Goal: Leave review/rating: Leave review/rating

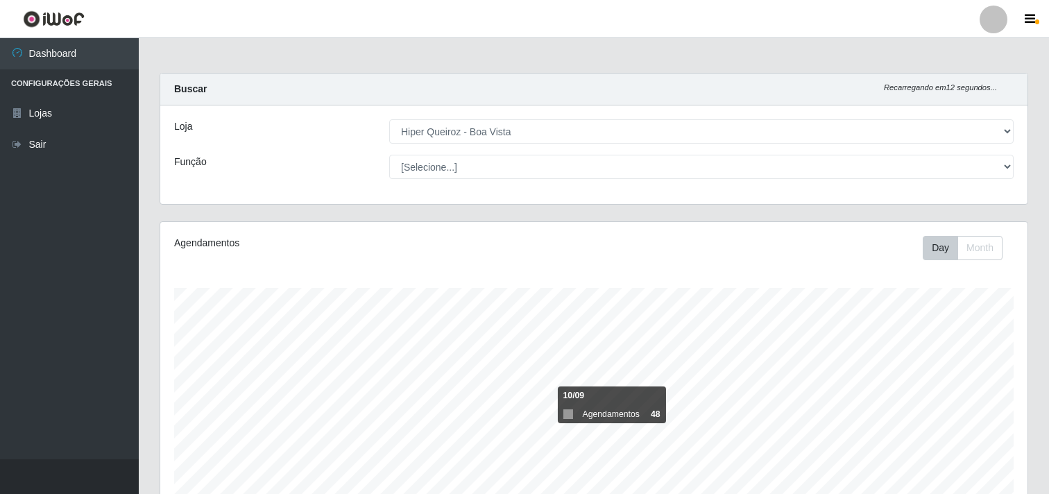
select select "514"
click at [657, 78] on div "Buscar Recarregando em 12 segundos..." at bounding box center [593, 90] width 867 height 32
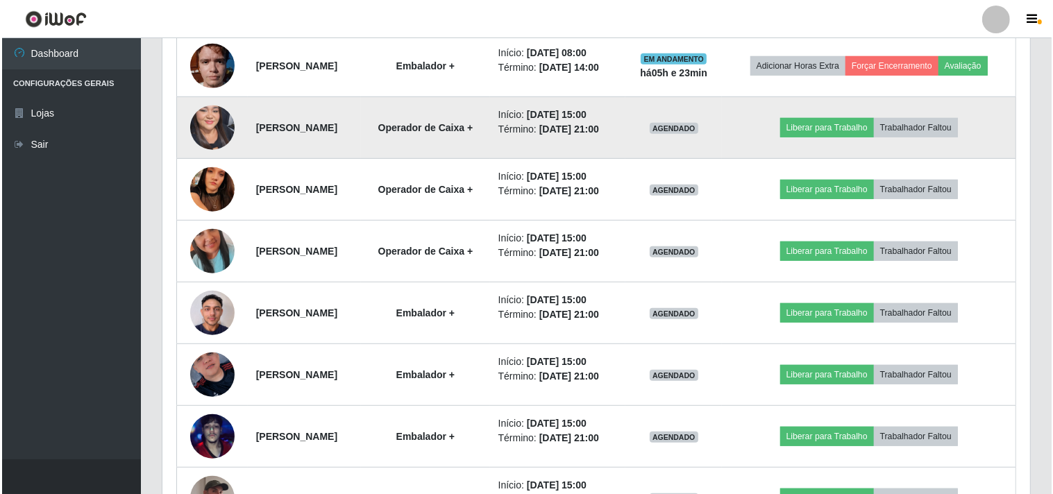
scroll to position [694, 0]
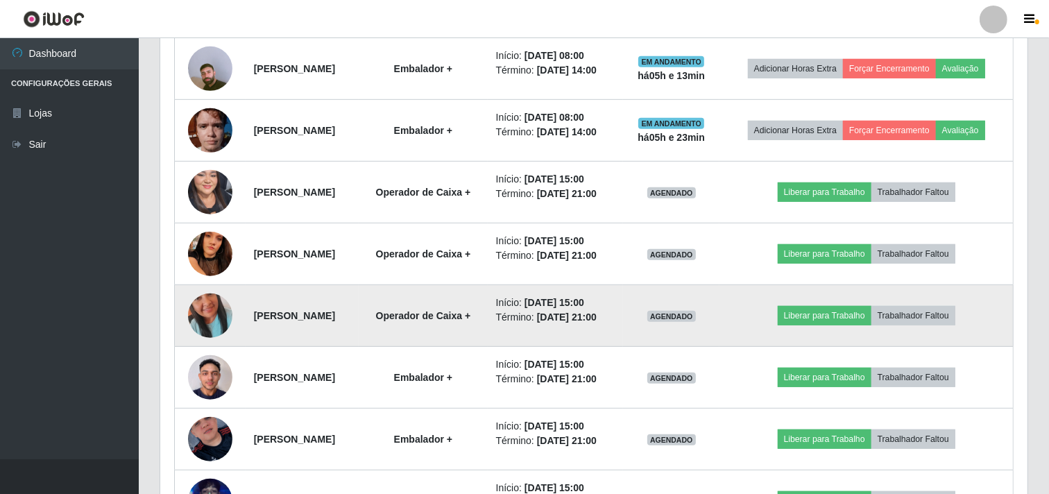
click at [208, 327] on img at bounding box center [210, 315] width 44 height 79
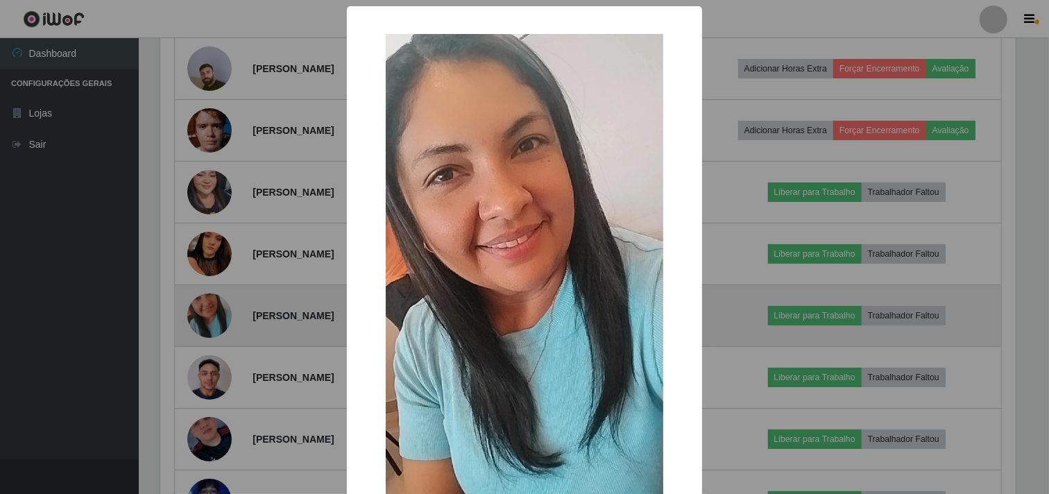
scroll to position [287, 858]
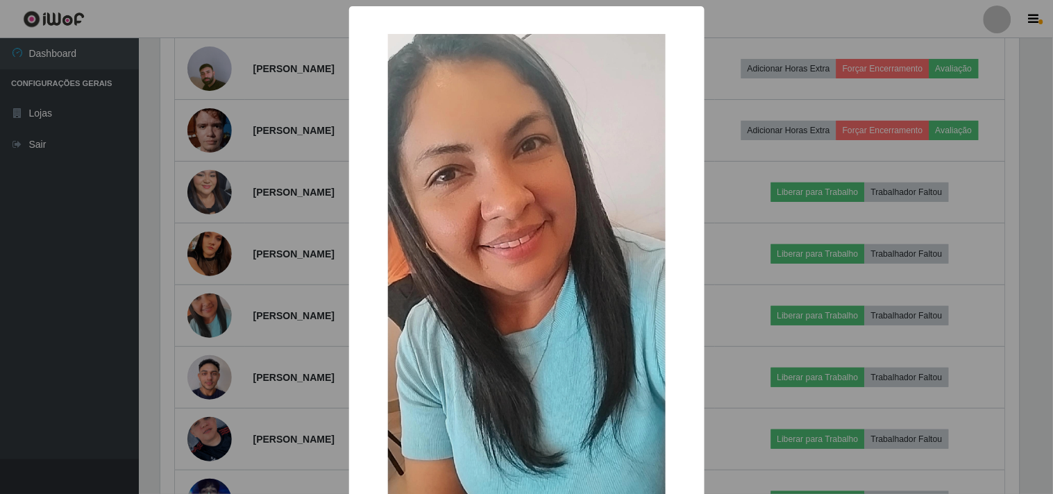
click at [210, 280] on div "× OK Cancel" at bounding box center [526, 247] width 1053 height 494
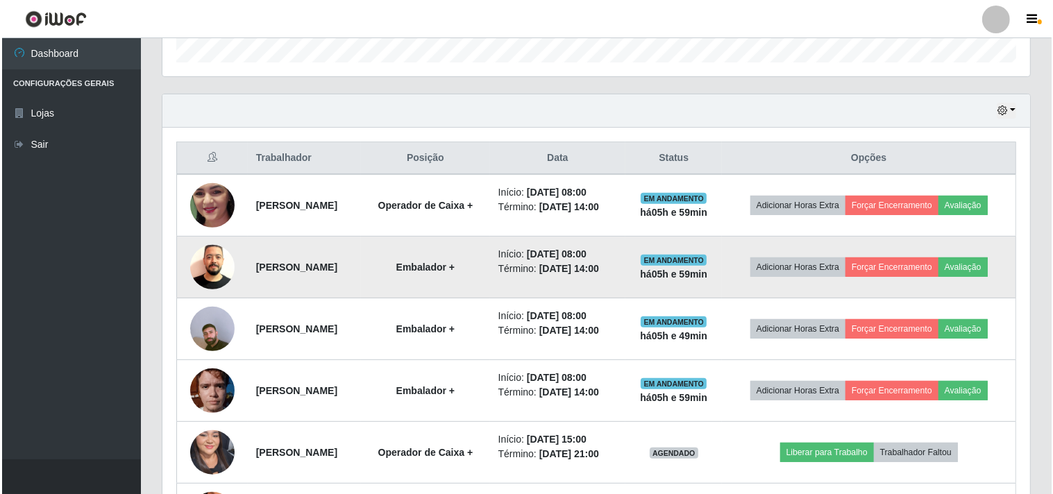
scroll to position [462, 0]
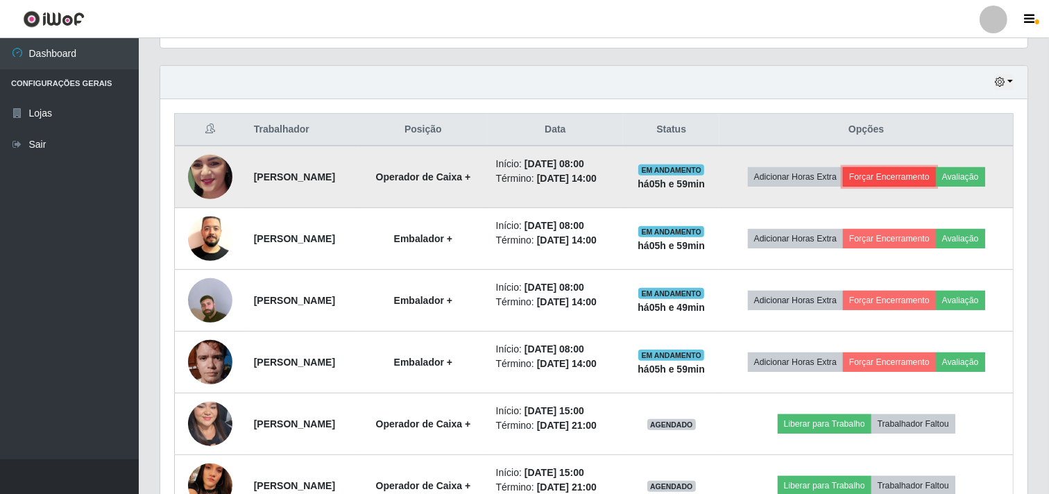
click at [919, 180] on button "Forçar Encerramento" at bounding box center [889, 176] width 93 height 19
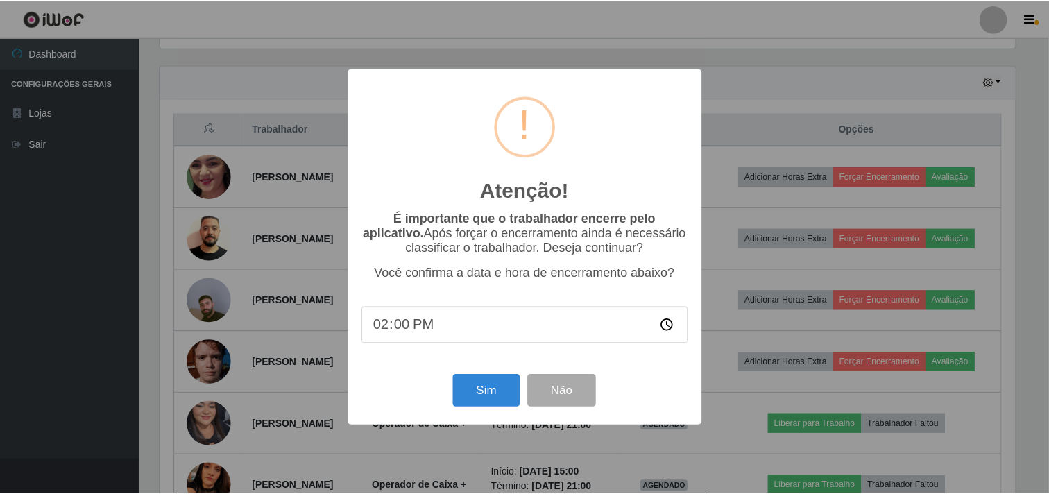
scroll to position [287, 858]
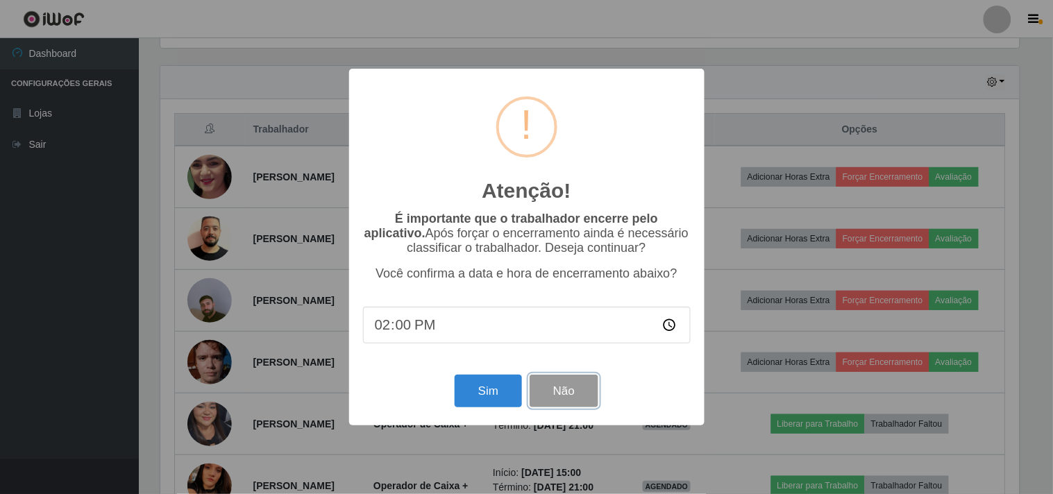
click at [584, 391] on button "Não" at bounding box center [563, 391] width 69 height 33
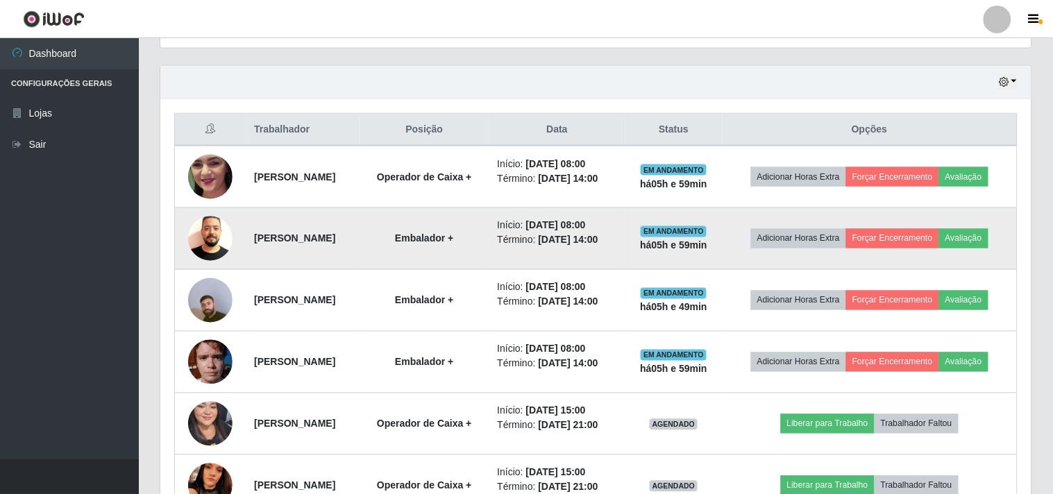
scroll to position [287, 867]
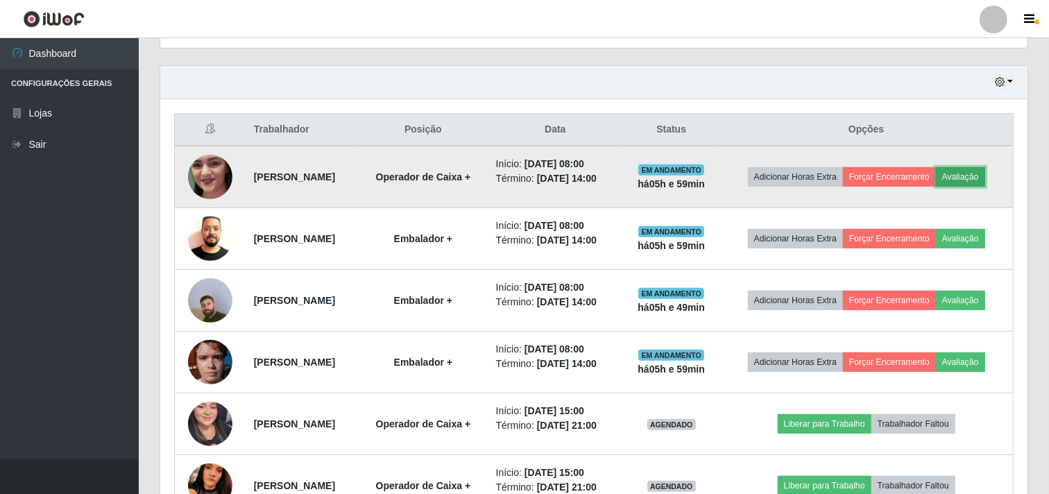
click at [980, 173] on button "Avaliação" at bounding box center [960, 176] width 49 height 19
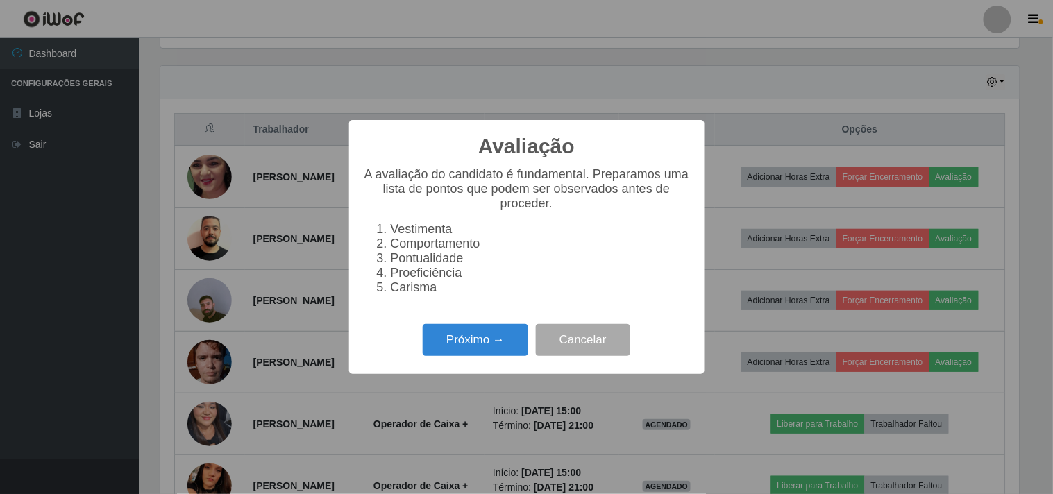
scroll to position [287, 858]
click at [487, 352] on button "Próximo →" at bounding box center [475, 340] width 105 height 33
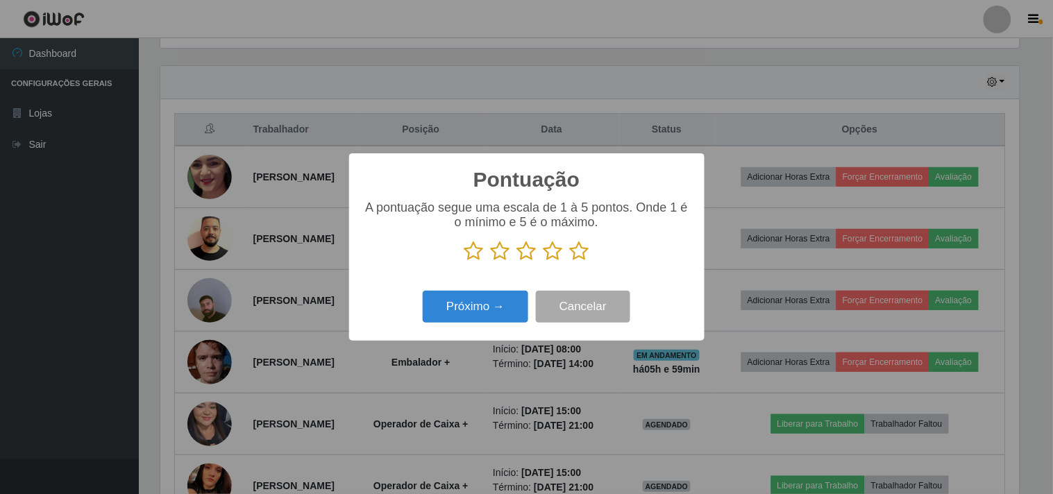
click at [578, 248] on icon at bounding box center [579, 251] width 19 height 21
click at [570, 262] on input "radio" at bounding box center [570, 262] width 0 height 0
click at [489, 307] on button "Próximo →" at bounding box center [475, 307] width 105 height 33
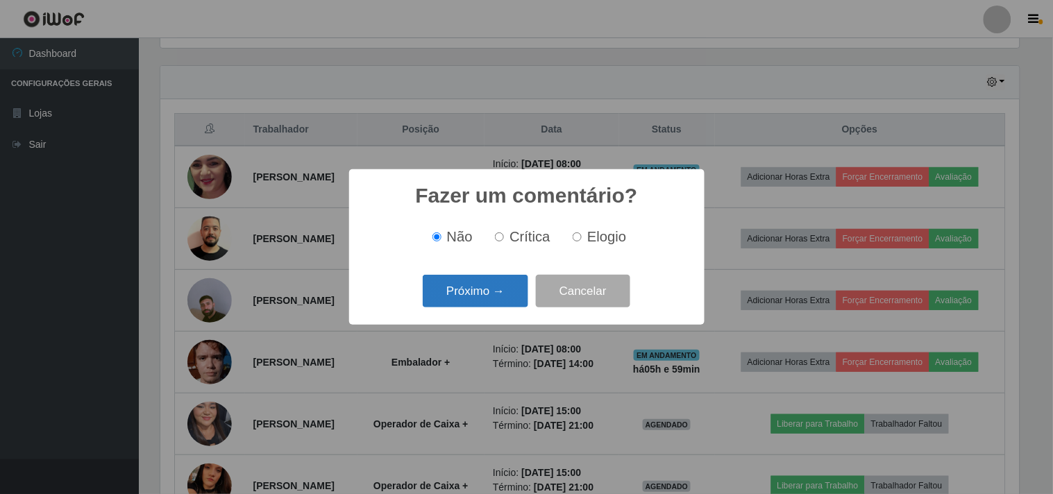
click at [509, 292] on button "Próximo →" at bounding box center [475, 291] width 105 height 33
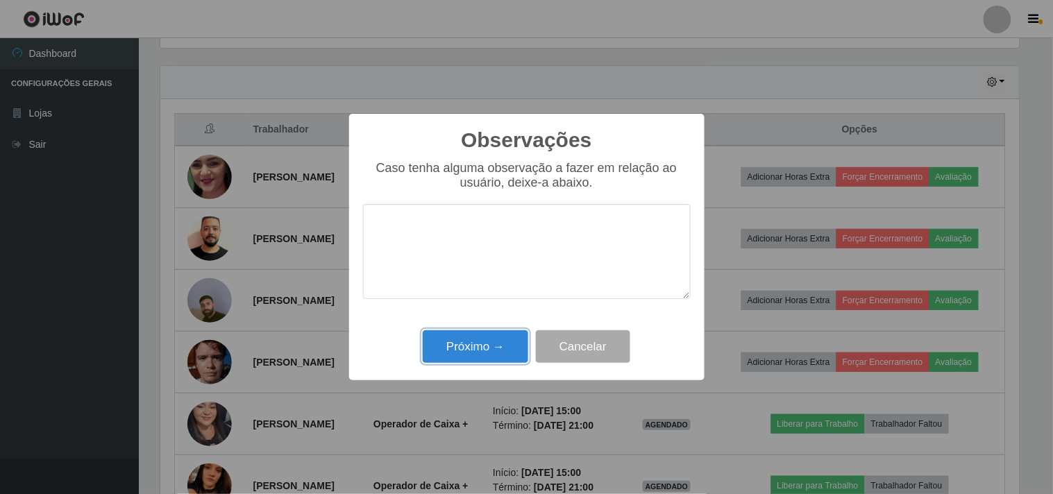
drag, startPoint x: 500, startPoint y: 355, endPoint x: 683, endPoint y: 315, distance: 187.4
click at [502, 354] on button "Próximo →" at bounding box center [475, 346] width 105 height 33
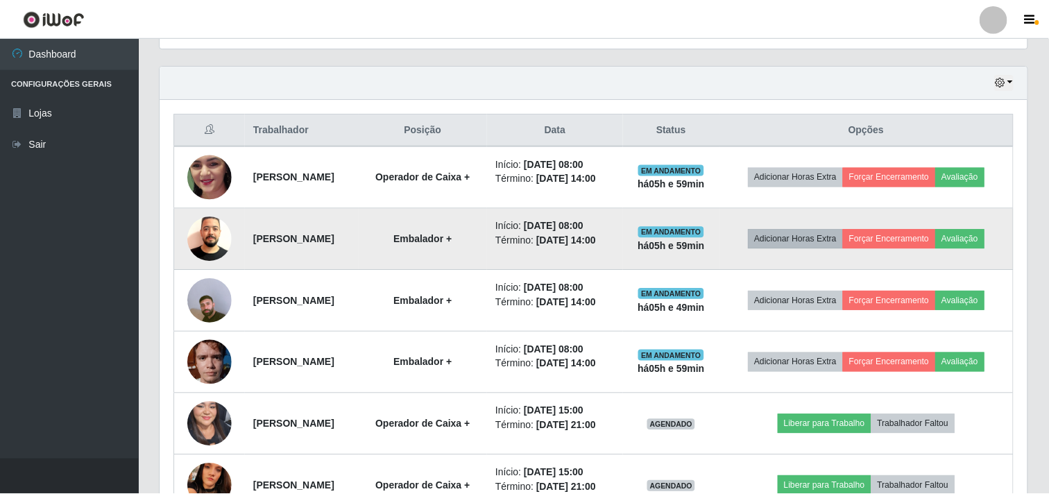
scroll to position [287, 867]
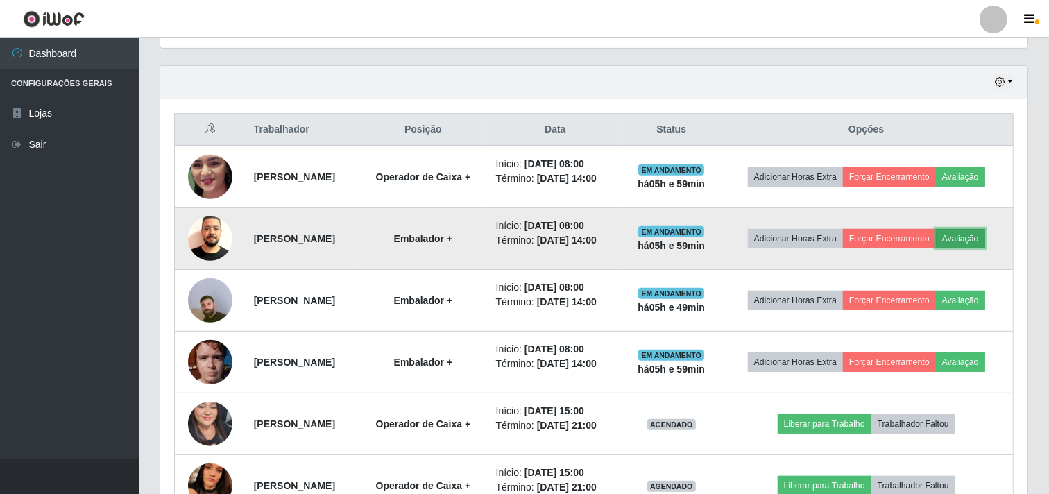
click at [983, 237] on button "Avaliação" at bounding box center [960, 238] width 49 height 19
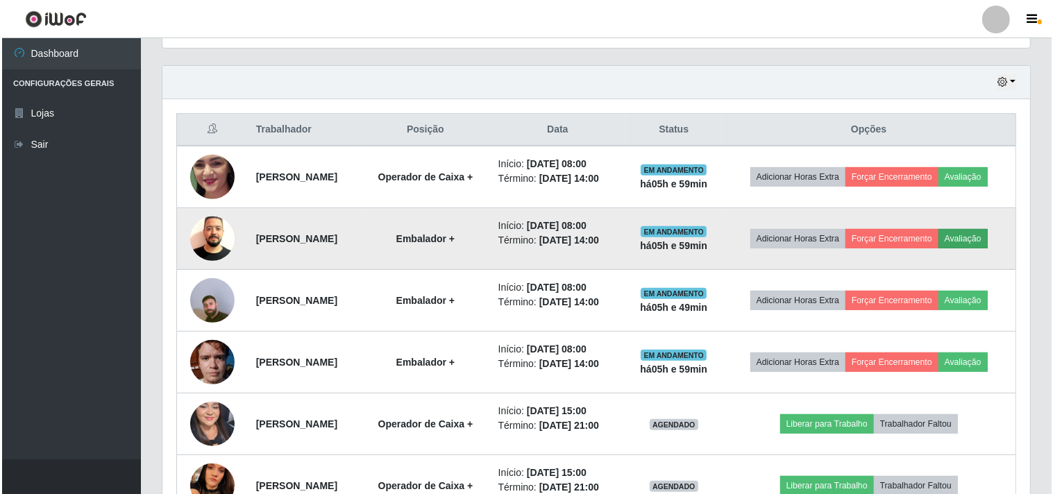
scroll to position [287, 858]
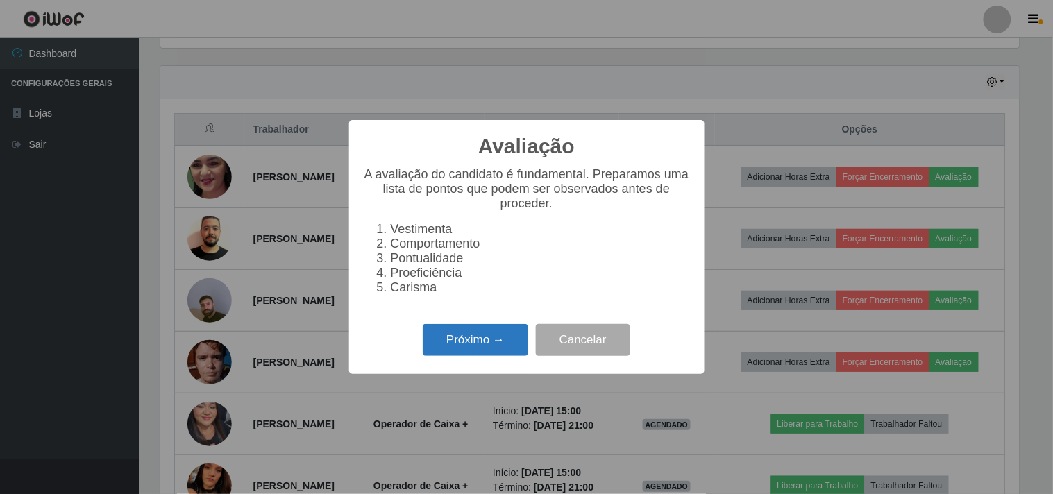
click at [504, 352] on button "Próximo →" at bounding box center [475, 340] width 105 height 33
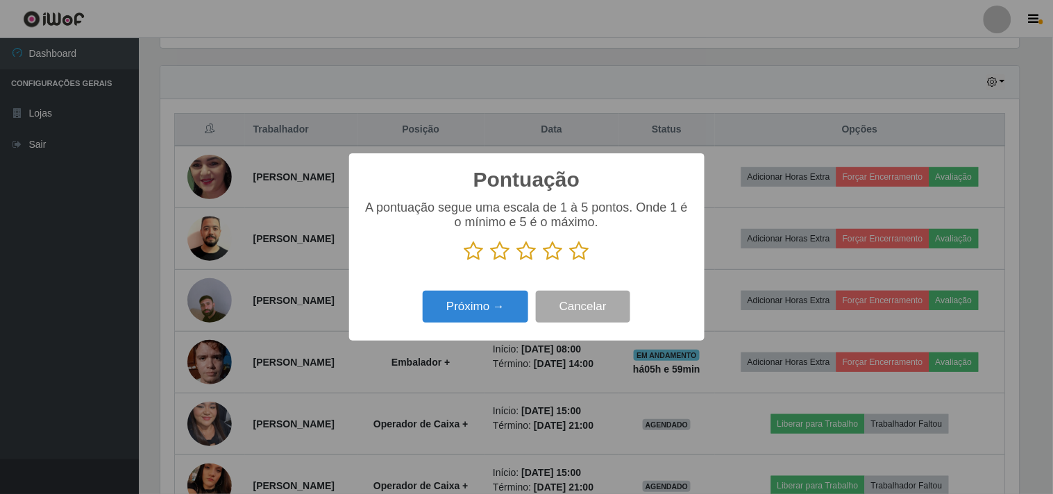
scroll to position [693616, 693045]
drag, startPoint x: 591, startPoint y: 250, endPoint x: 581, endPoint y: 255, distance: 11.2
click at [581, 255] on p at bounding box center [527, 251] width 328 height 21
click at [563, 265] on div "A pontuação segue uma escala de 1 à 5 pontos. Onde 1 é o mínimo e 5 é o máximo." at bounding box center [527, 237] width 328 height 72
click at [576, 257] on icon at bounding box center [579, 251] width 19 height 21
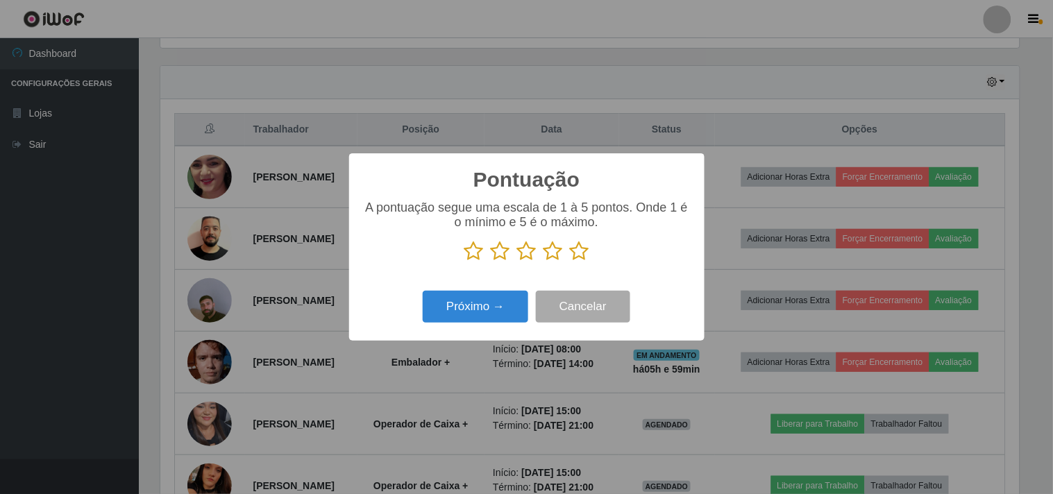
click at [570, 262] on input "radio" at bounding box center [570, 262] width 0 height 0
click at [504, 294] on button "Próximo →" at bounding box center [475, 307] width 105 height 33
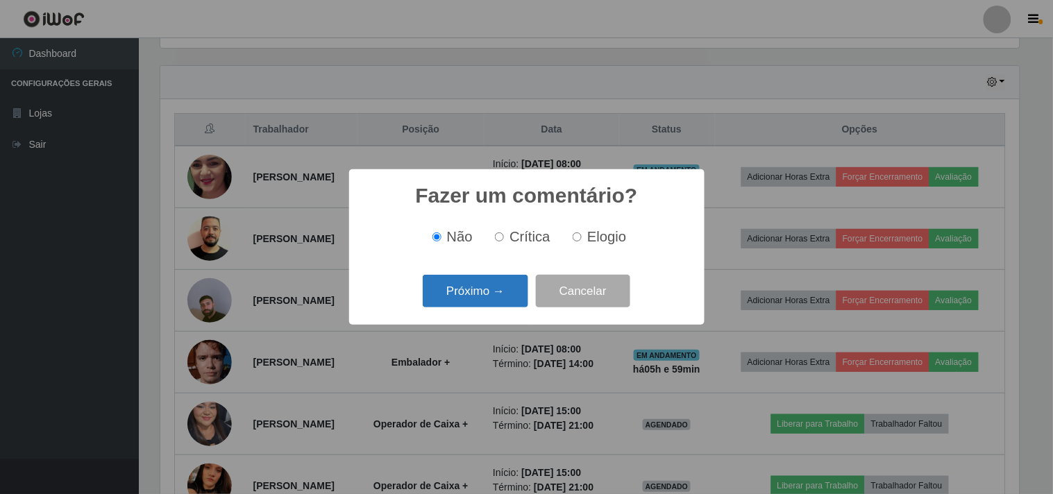
click at [517, 292] on button "Próximo →" at bounding box center [475, 291] width 105 height 33
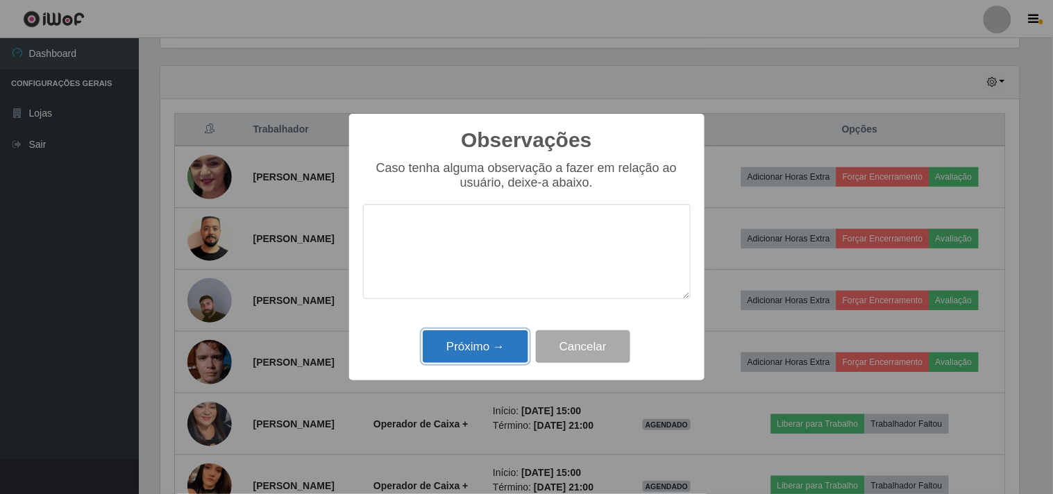
click at [491, 343] on button "Próximo →" at bounding box center [475, 346] width 105 height 33
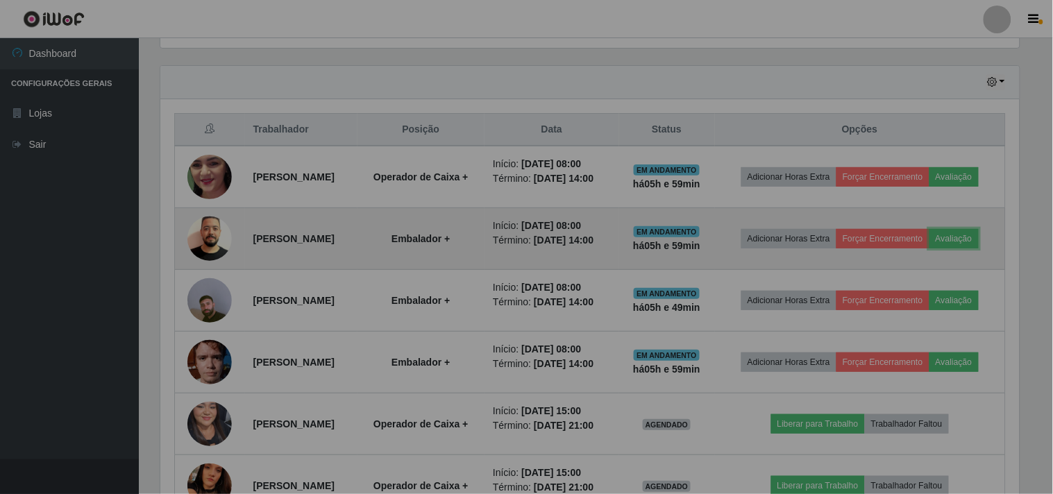
scroll to position [287, 867]
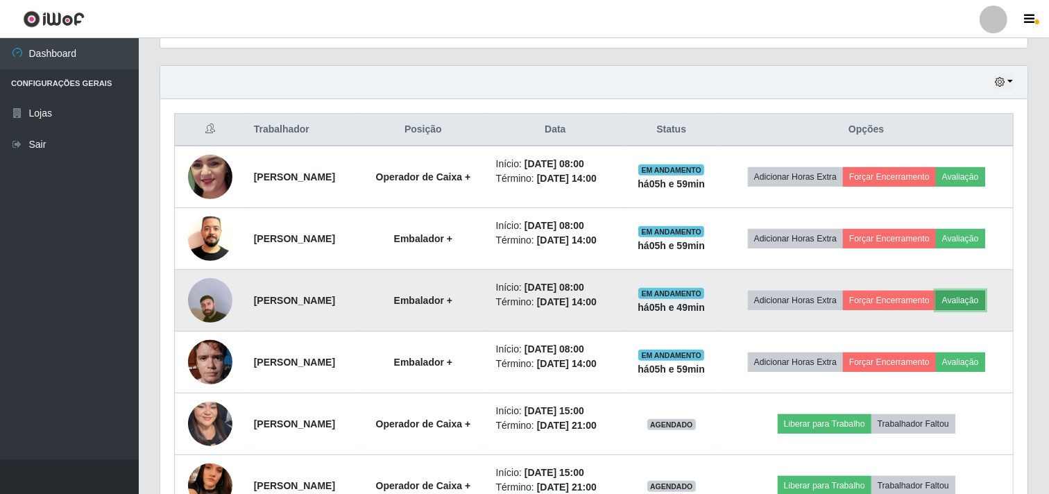
click at [979, 297] on button "Avaliação" at bounding box center [960, 300] width 49 height 19
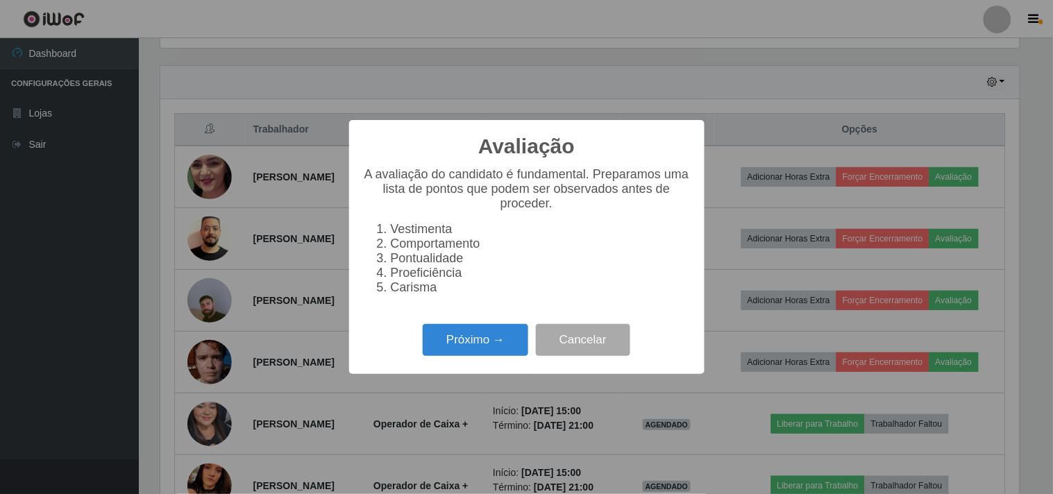
scroll to position [287, 858]
click at [488, 342] on button "Próximo →" at bounding box center [475, 340] width 105 height 33
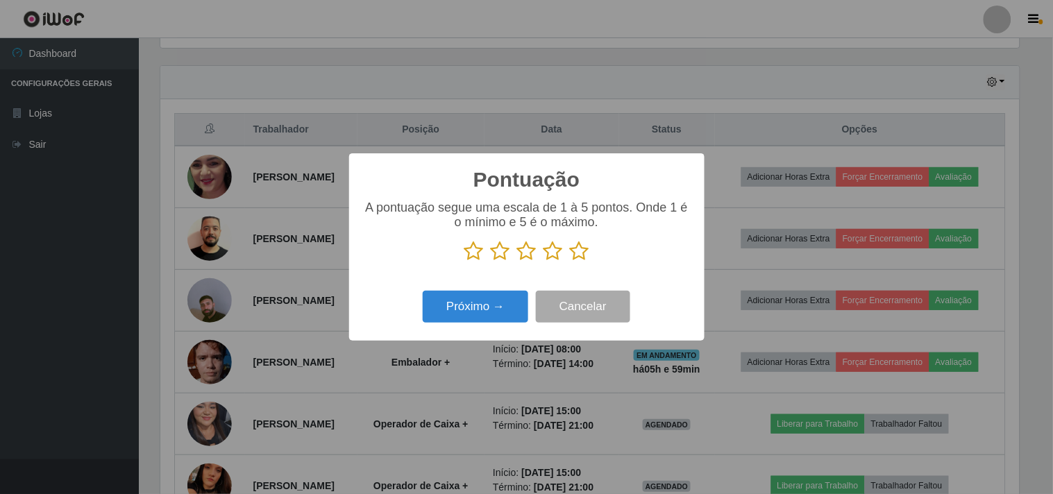
scroll to position [693616, 693045]
click at [579, 250] on icon at bounding box center [579, 251] width 19 height 21
click at [570, 262] on input "radio" at bounding box center [570, 262] width 0 height 0
click at [495, 299] on button "Próximo →" at bounding box center [475, 307] width 105 height 33
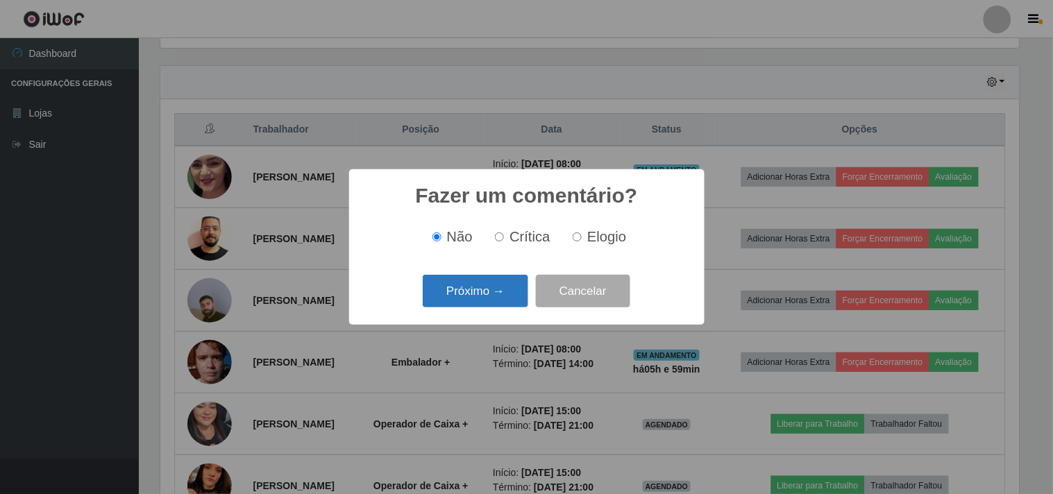
click at [474, 296] on button "Próximo →" at bounding box center [475, 291] width 105 height 33
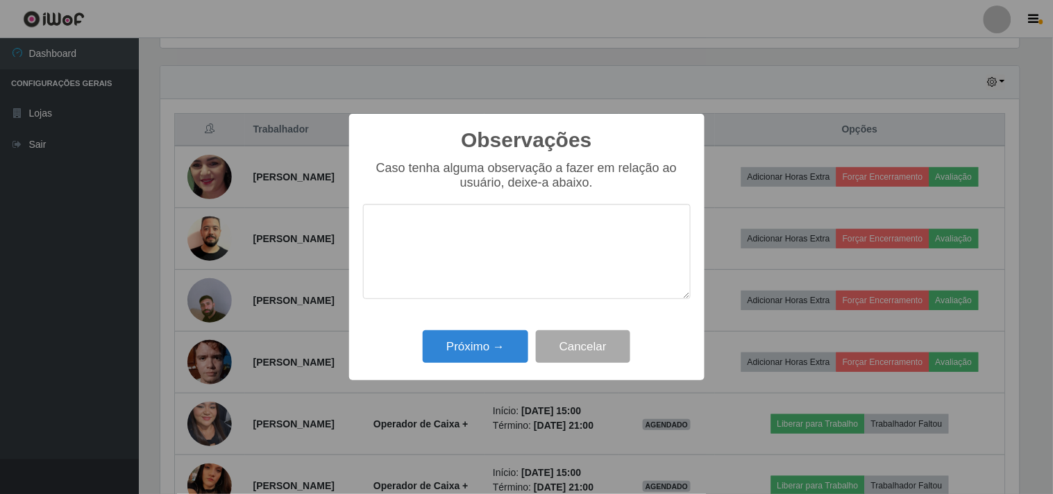
click at [486, 330] on div "Próximo → Cancelar" at bounding box center [527, 347] width 328 height 40
click at [486, 343] on button "Próximo →" at bounding box center [475, 346] width 105 height 33
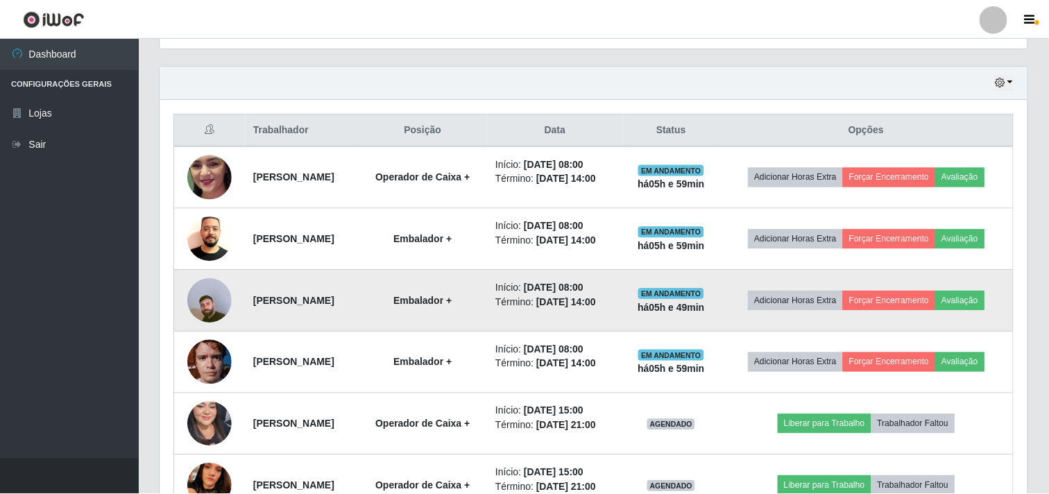
scroll to position [287, 867]
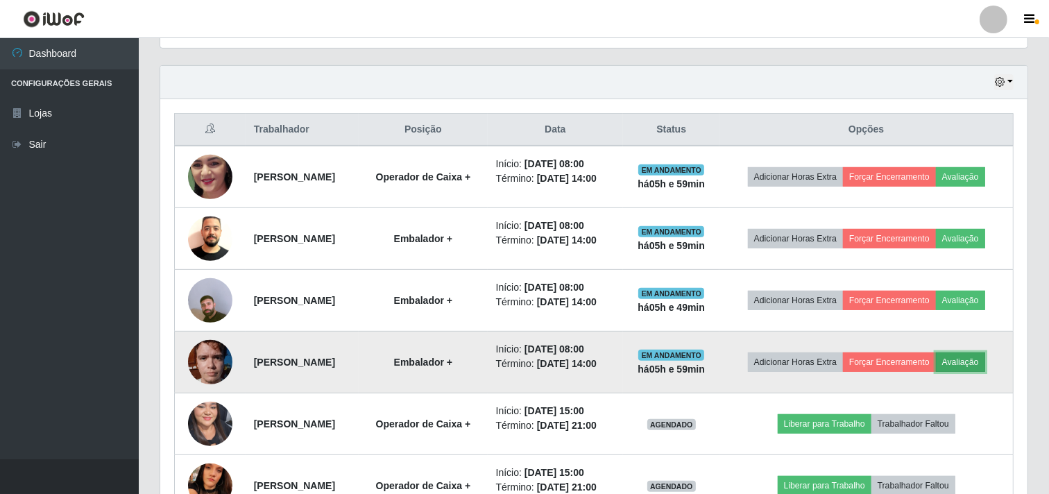
click at [985, 359] on button "Avaliação" at bounding box center [960, 362] width 49 height 19
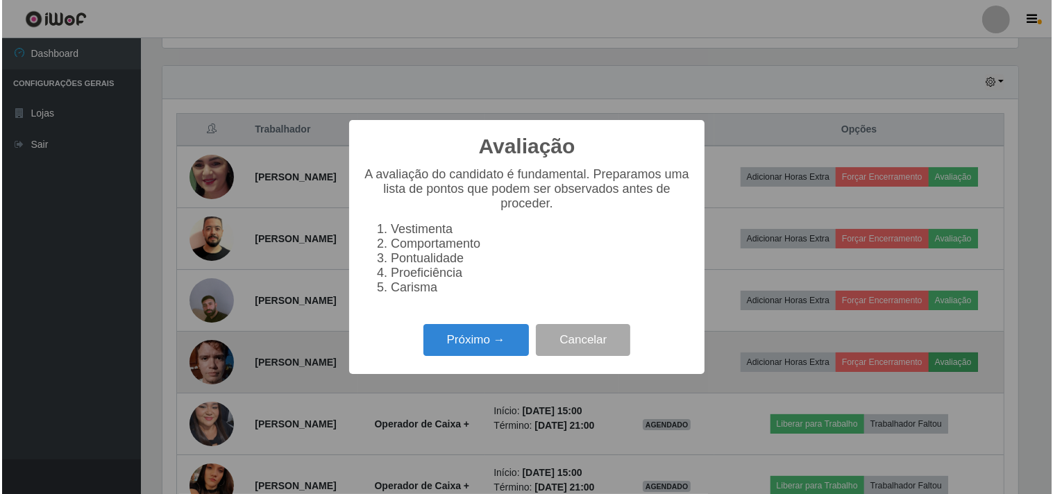
scroll to position [287, 858]
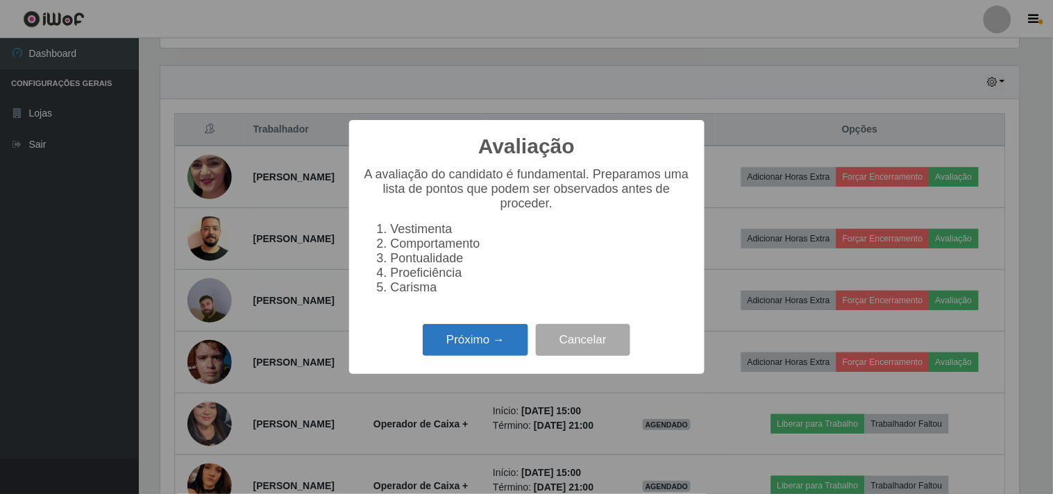
click at [496, 346] on button "Próximo →" at bounding box center [475, 340] width 105 height 33
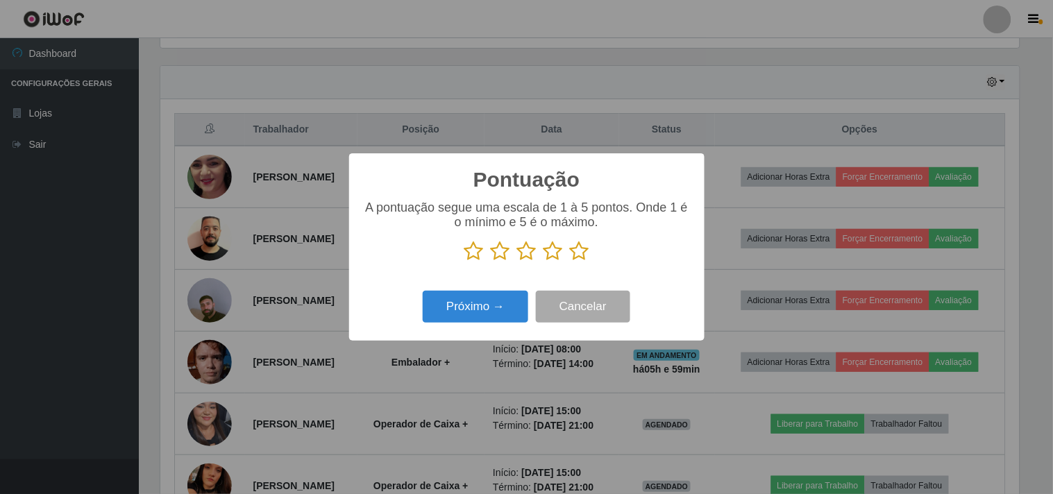
click at [572, 253] on icon at bounding box center [579, 251] width 19 height 21
click at [570, 262] on input "radio" at bounding box center [570, 262] width 0 height 0
click at [514, 300] on button "Próximo →" at bounding box center [475, 307] width 105 height 33
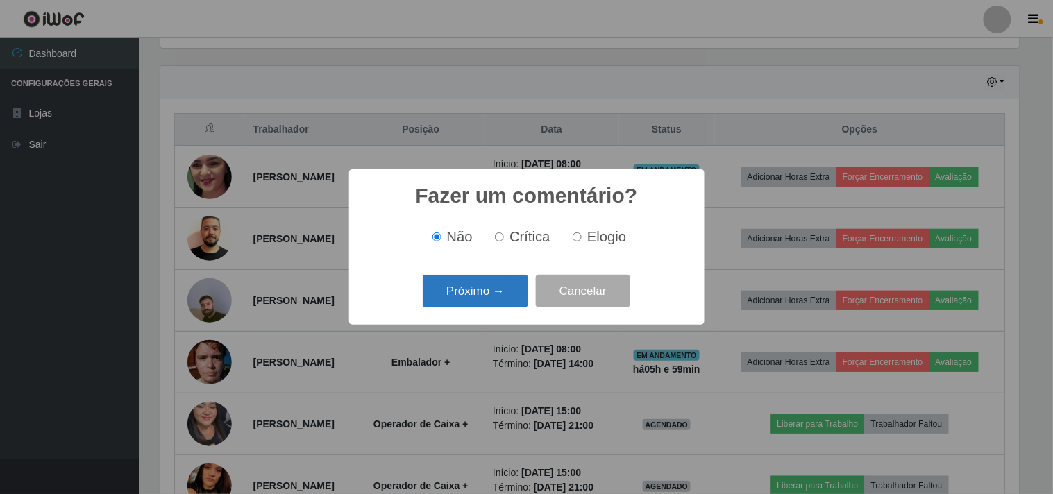
click at [510, 307] on button "Próximo →" at bounding box center [475, 291] width 105 height 33
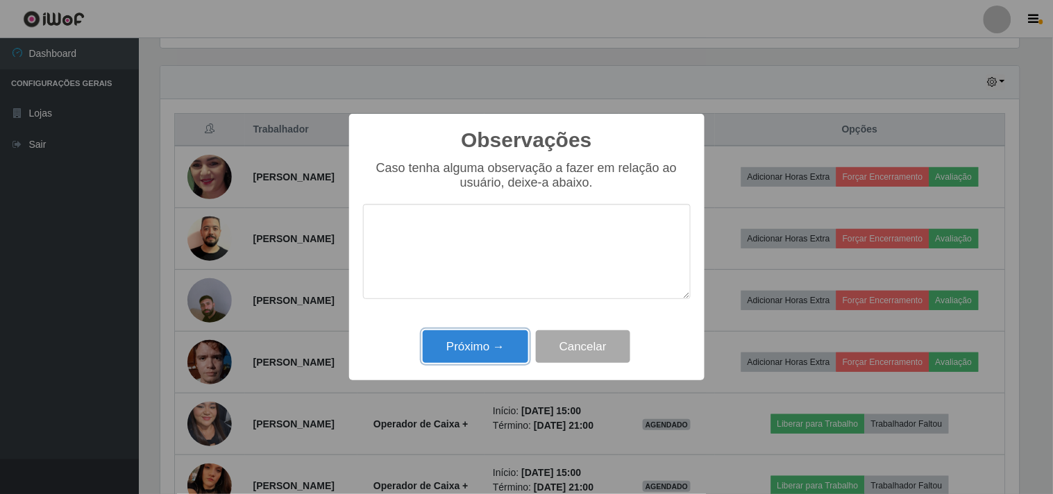
drag, startPoint x: 512, startPoint y: 340, endPoint x: 802, endPoint y: 264, distance: 299.9
click at [518, 341] on button "Próximo →" at bounding box center [475, 346] width 105 height 33
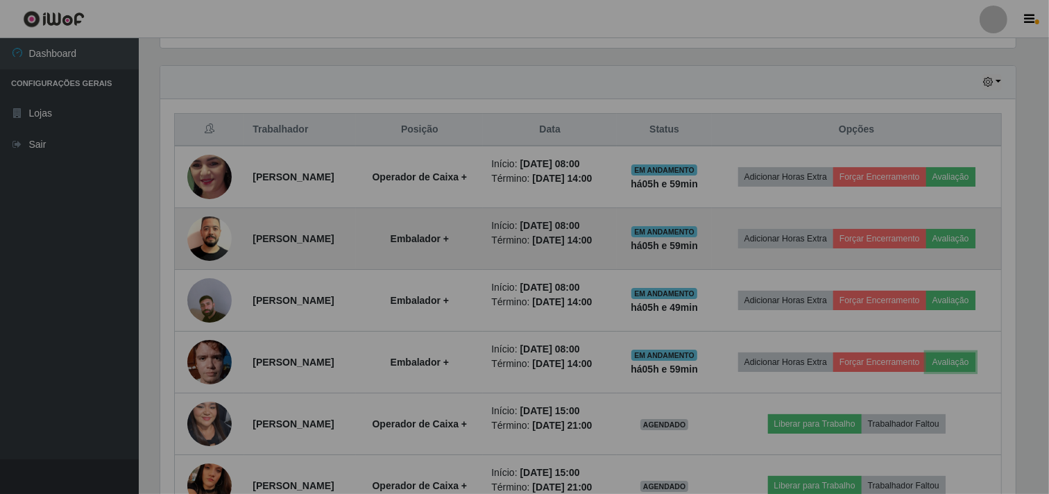
scroll to position [287, 867]
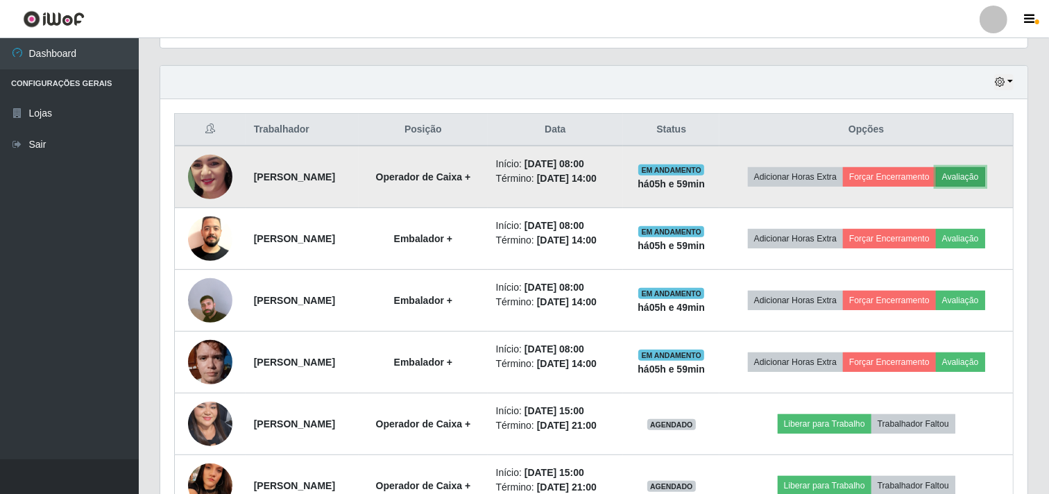
click at [976, 178] on button "Avaliação" at bounding box center [960, 176] width 49 height 19
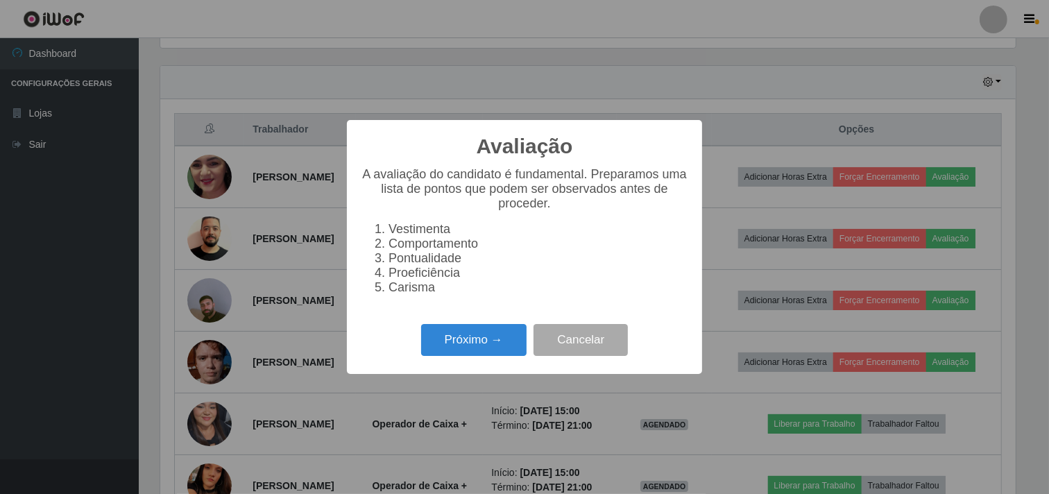
scroll to position [287, 858]
click at [606, 341] on button "Cancelar" at bounding box center [583, 340] width 94 height 33
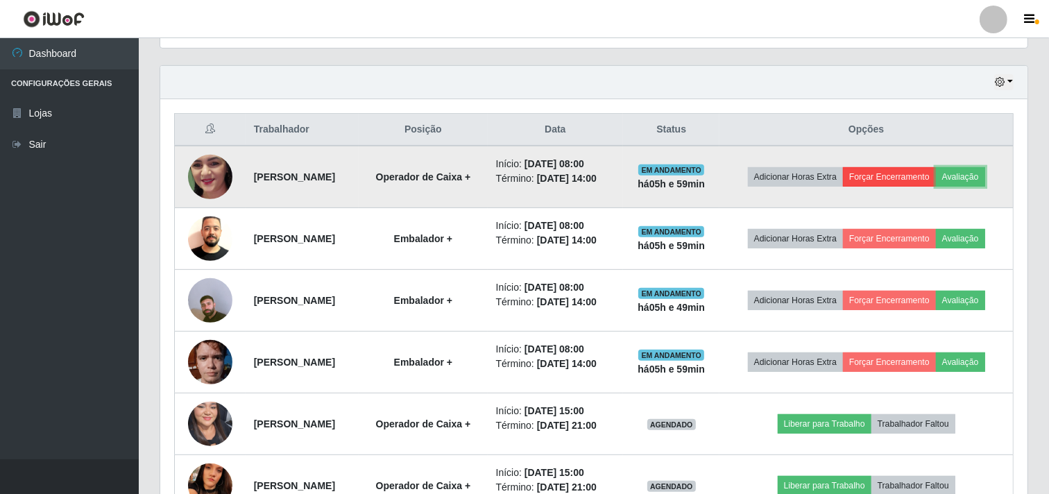
scroll to position [0, 0]
click at [912, 176] on button "Forçar Encerramento" at bounding box center [889, 176] width 93 height 19
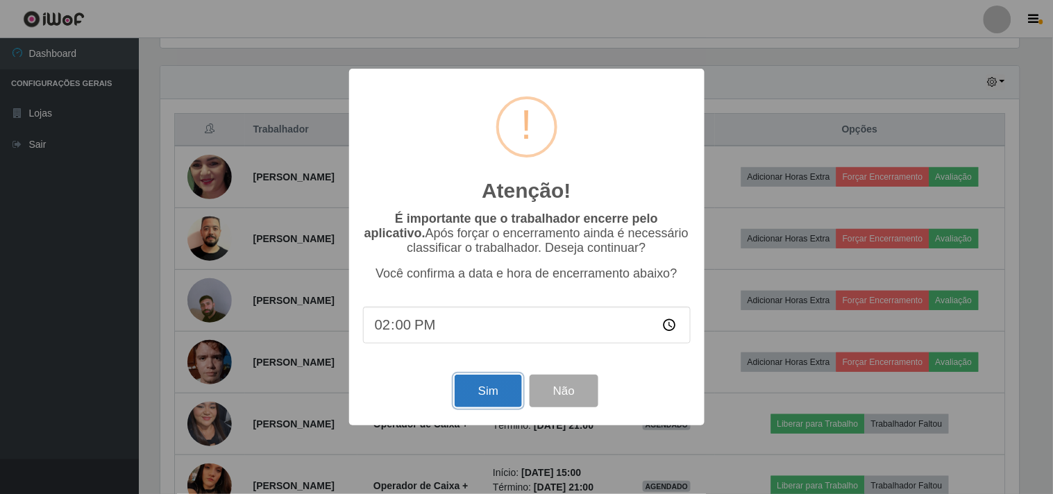
click at [507, 391] on button "Sim" at bounding box center [488, 391] width 67 height 33
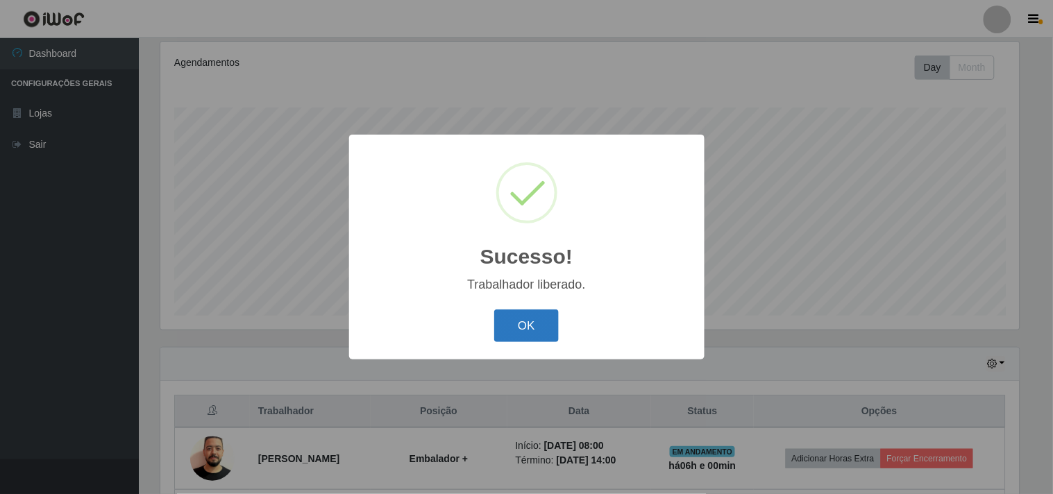
click at [512, 321] on button "OK" at bounding box center [526, 325] width 65 height 33
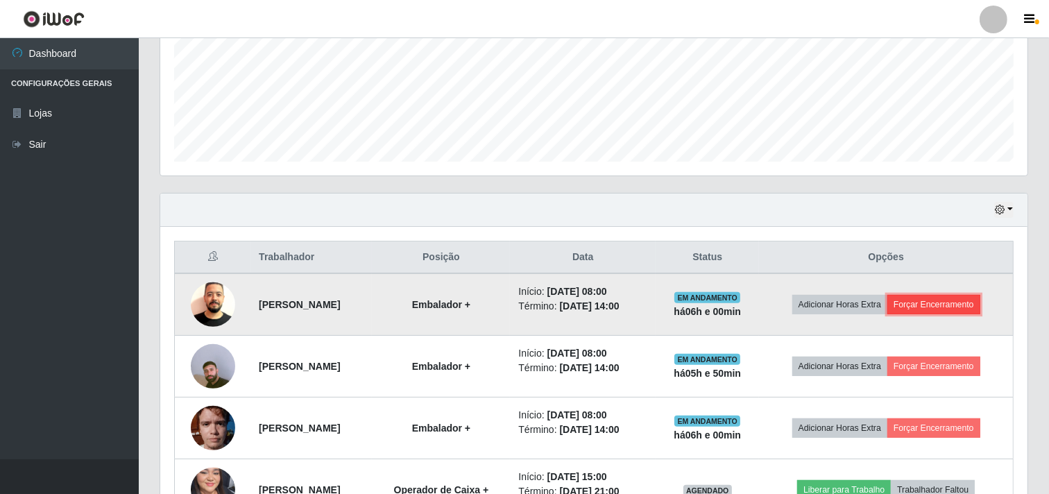
click at [951, 296] on button "Forçar Encerramento" at bounding box center [934, 304] width 93 height 19
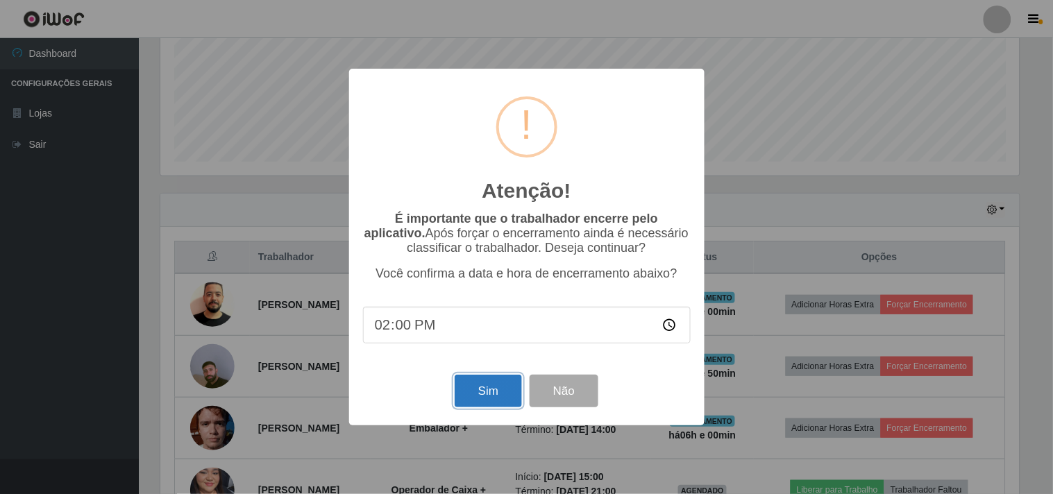
click at [469, 380] on button "Sim" at bounding box center [488, 391] width 67 height 33
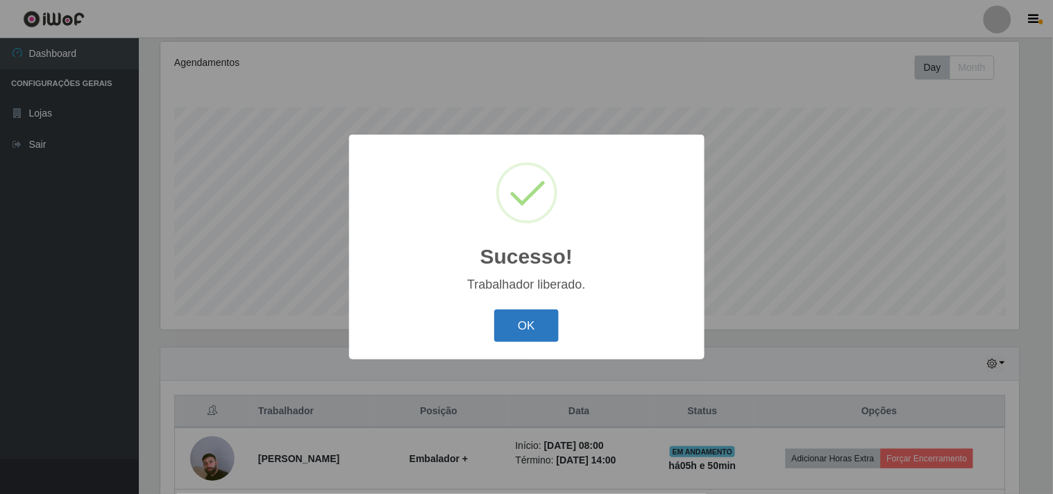
click at [529, 322] on button "OK" at bounding box center [526, 325] width 65 height 33
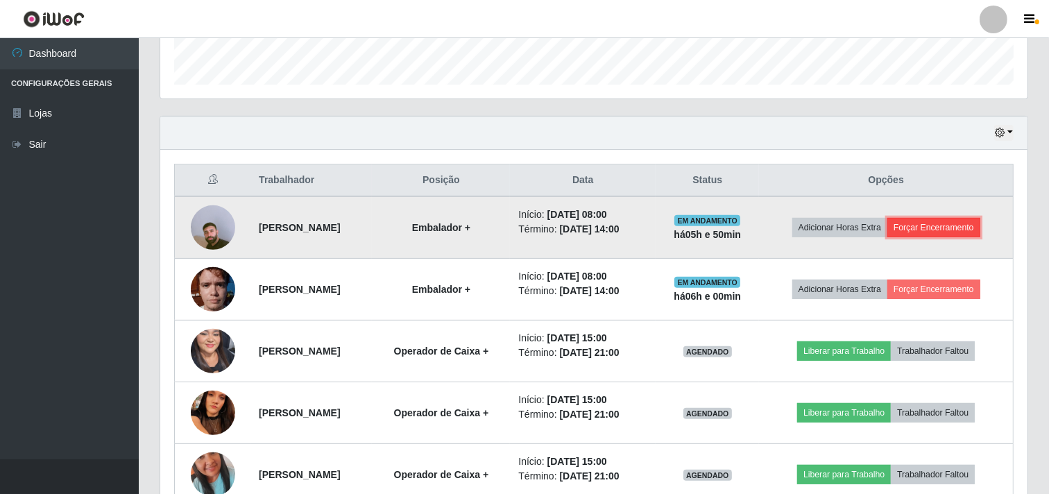
click at [956, 228] on button "Forçar Encerramento" at bounding box center [934, 227] width 93 height 19
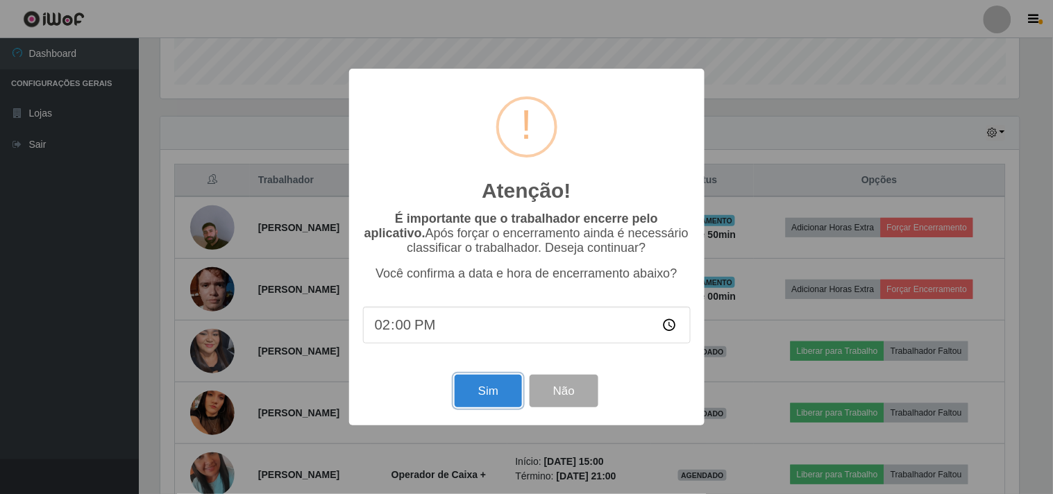
drag, startPoint x: 472, startPoint y: 400, endPoint x: 611, endPoint y: 333, distance: 154.2
click at [474, 400] on button "Sim" at bounding box center [488, 391] width 67 height 33
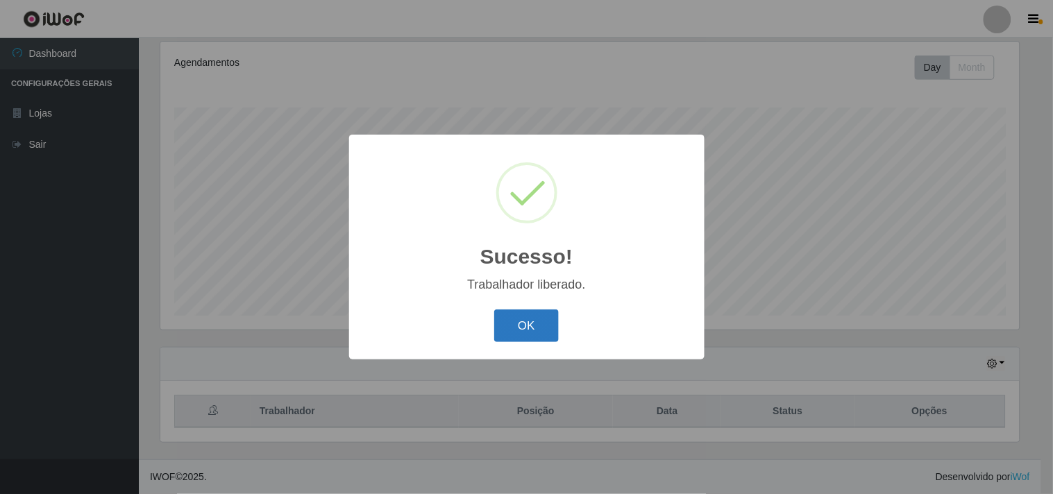
click at [528, 322] on button "OK" at bounding box center [526, 325] width 65 height 33
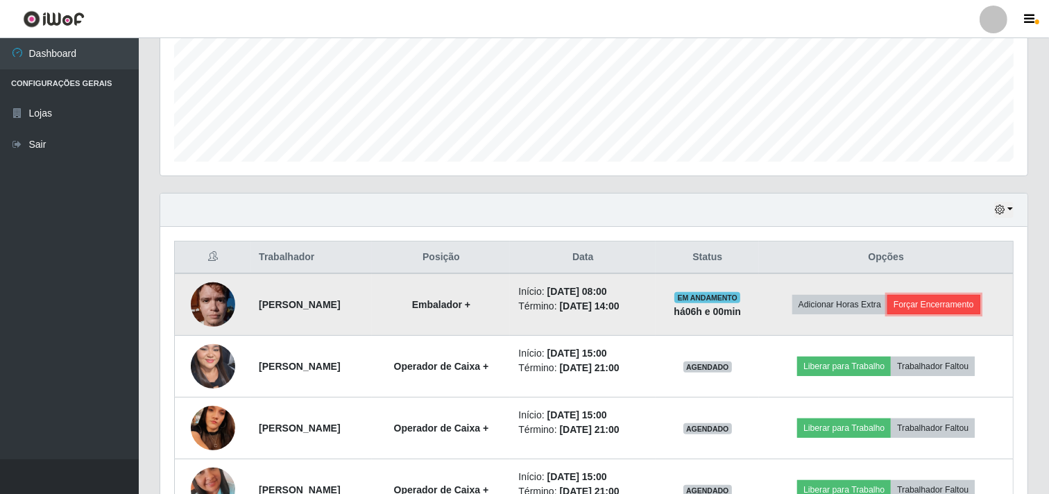
click at [942, 298] on button "Forçar Encerramento" at bounding box center [934, 304] width 93 height 19
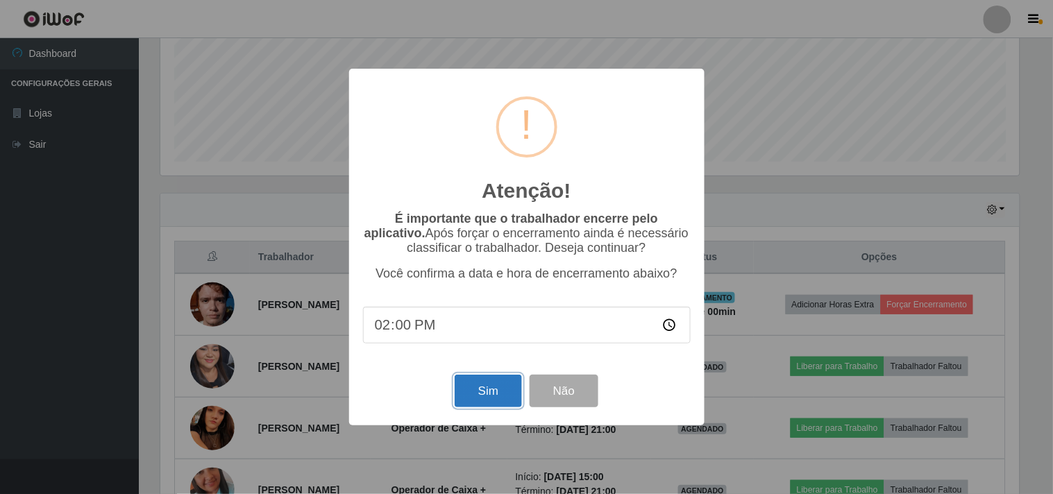
click at [484, 398] on button "Sim" at bounding box center [488, 391] width 67 height 33
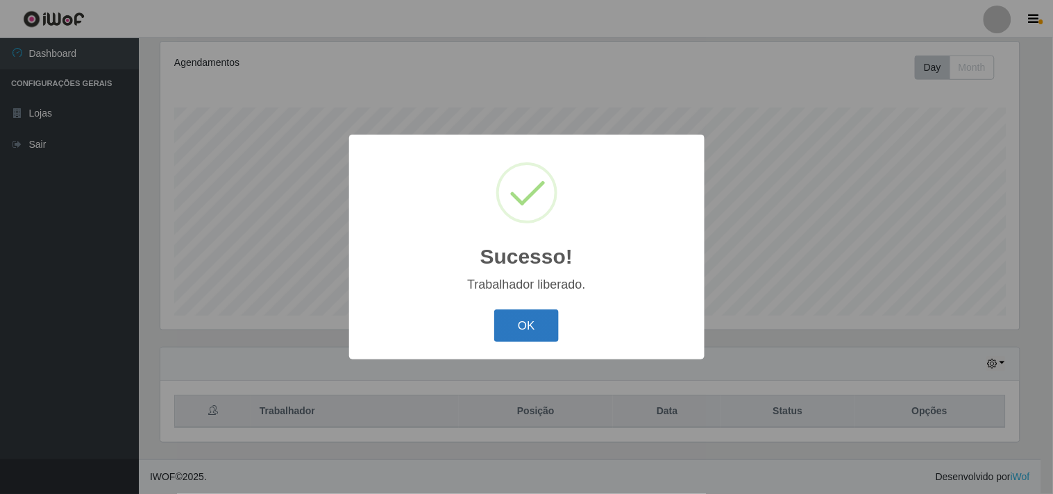
click at [515, 329] on button "OK" at bounding box center [526, 325] width 65 height 33
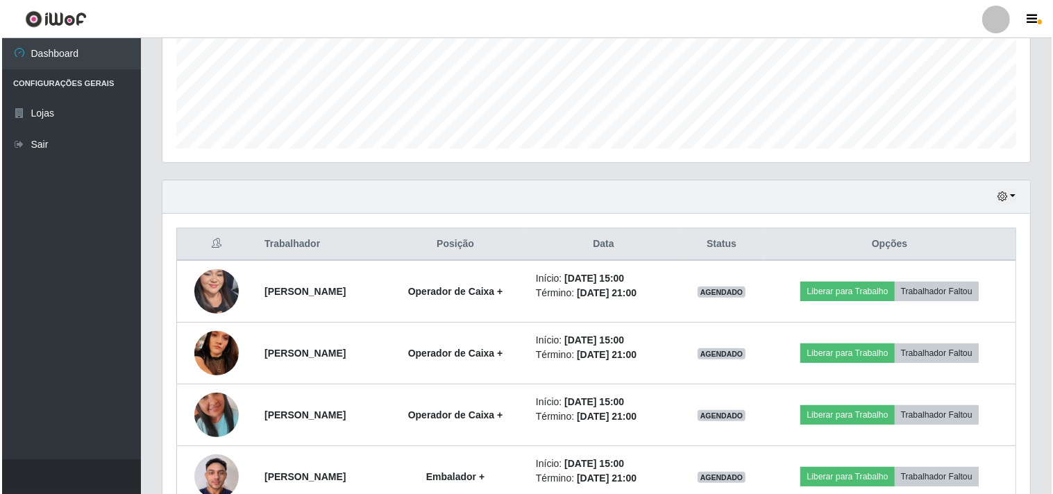
scroll to position [462, 0]
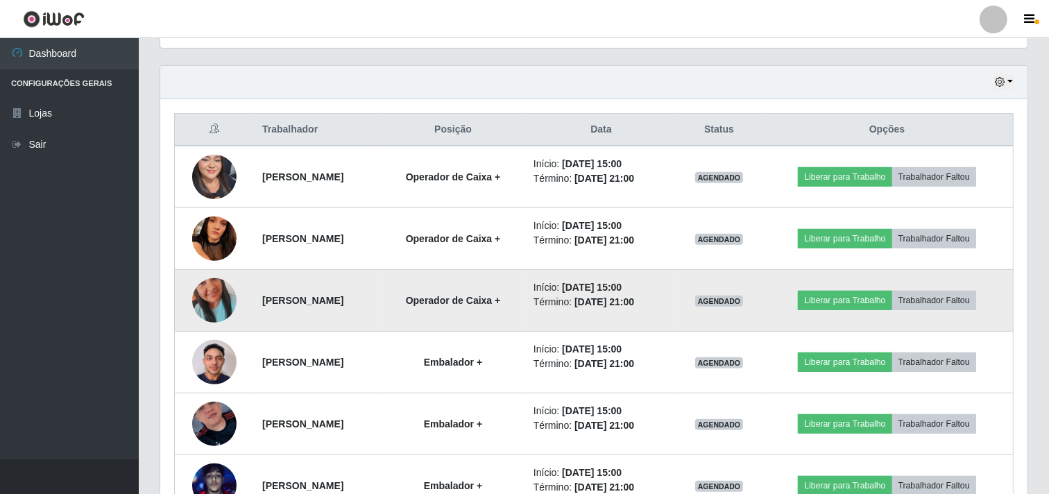
click at [195, 299] on img at bounding box center [214, 300] width 44 height 79
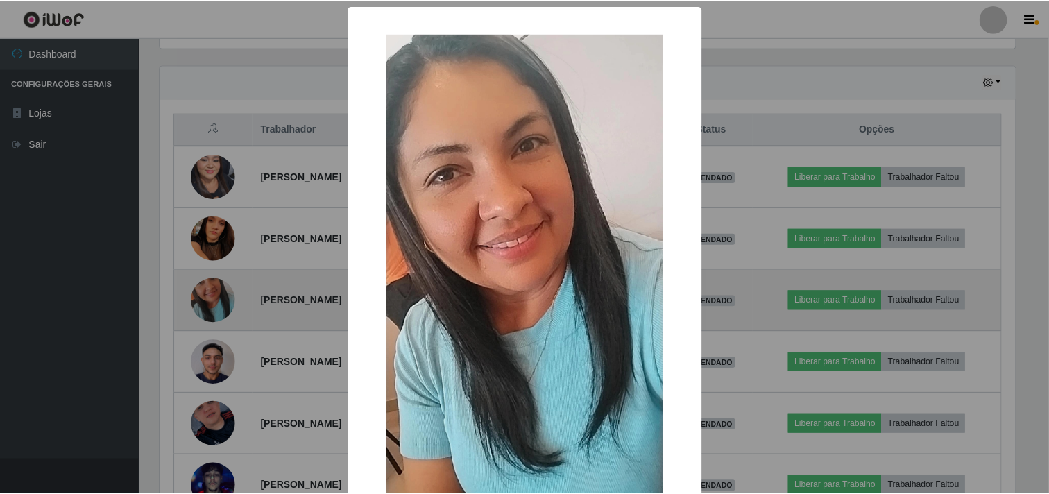
scroll to position [287, 858]
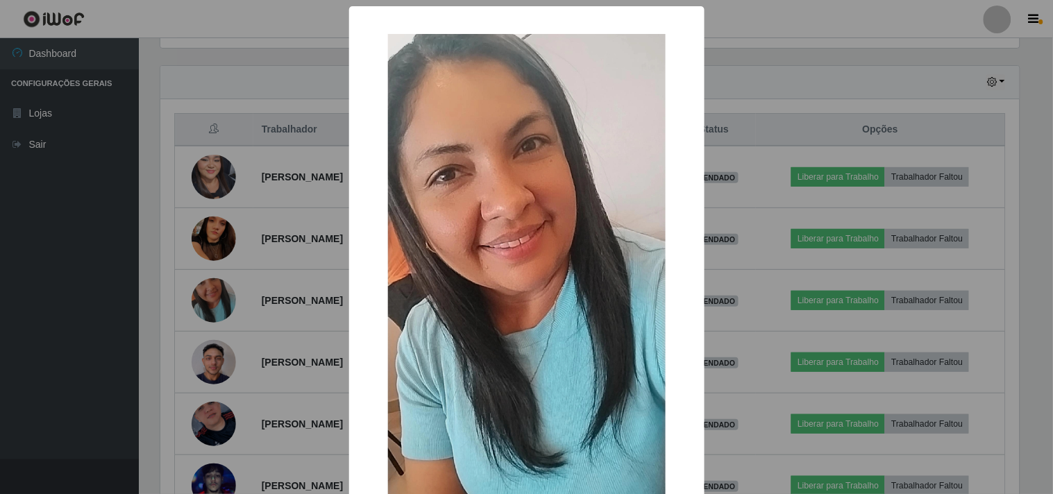
click at [49, 295] on div "× OK Cancel" at bounding box center [526, 247] width 1053 height 494
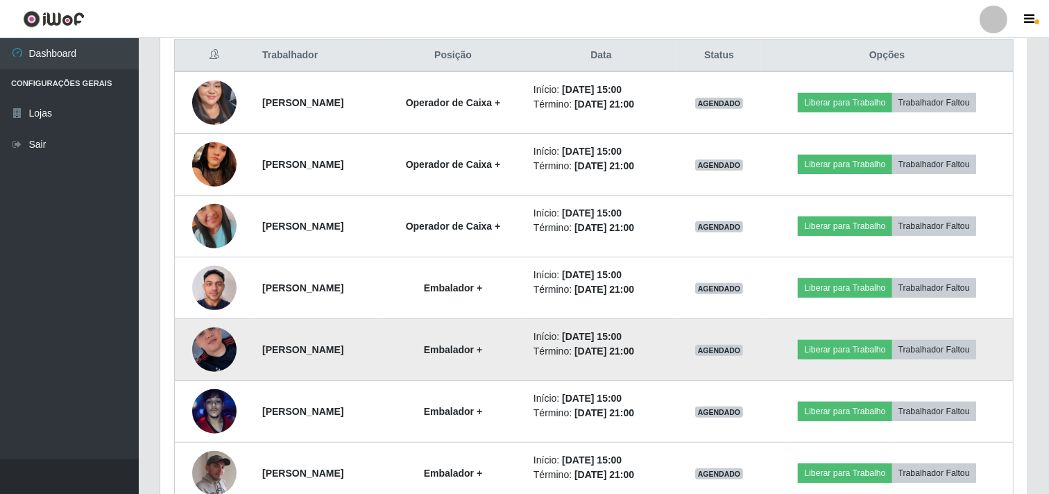
scroll to position [613, 0]
